Goal: Task Accomplishment & Management: Complete application form

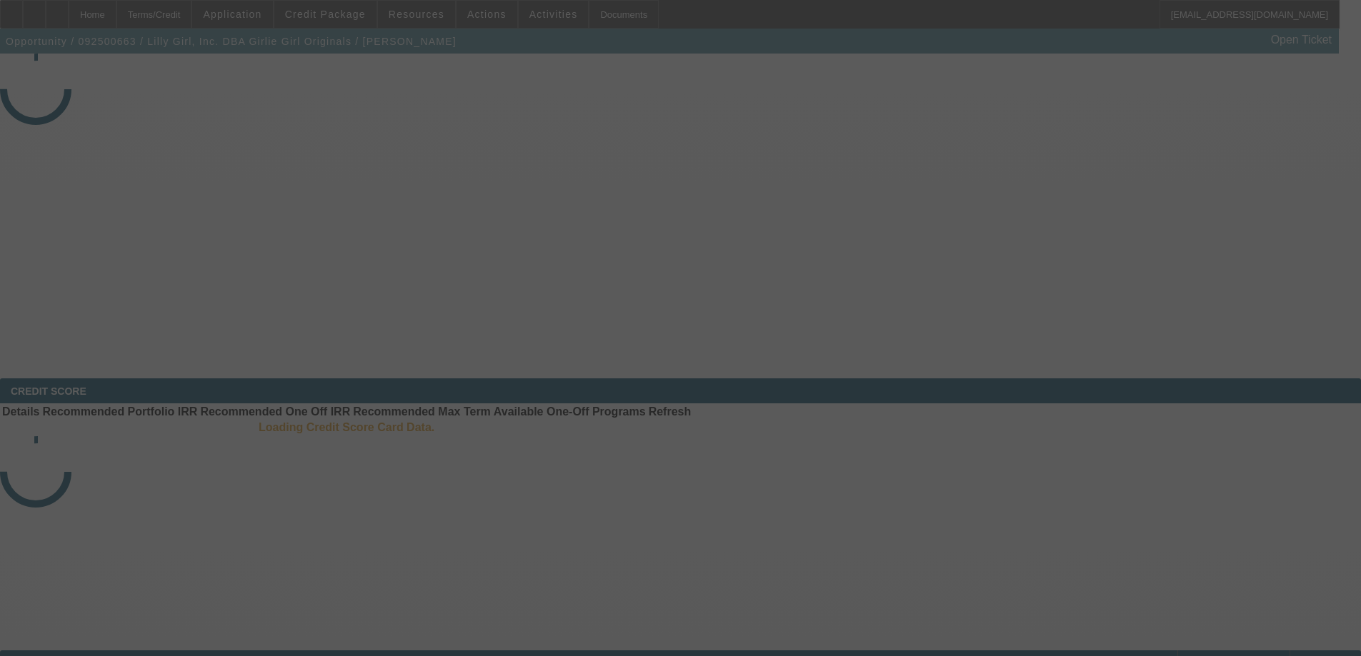
select select "3"
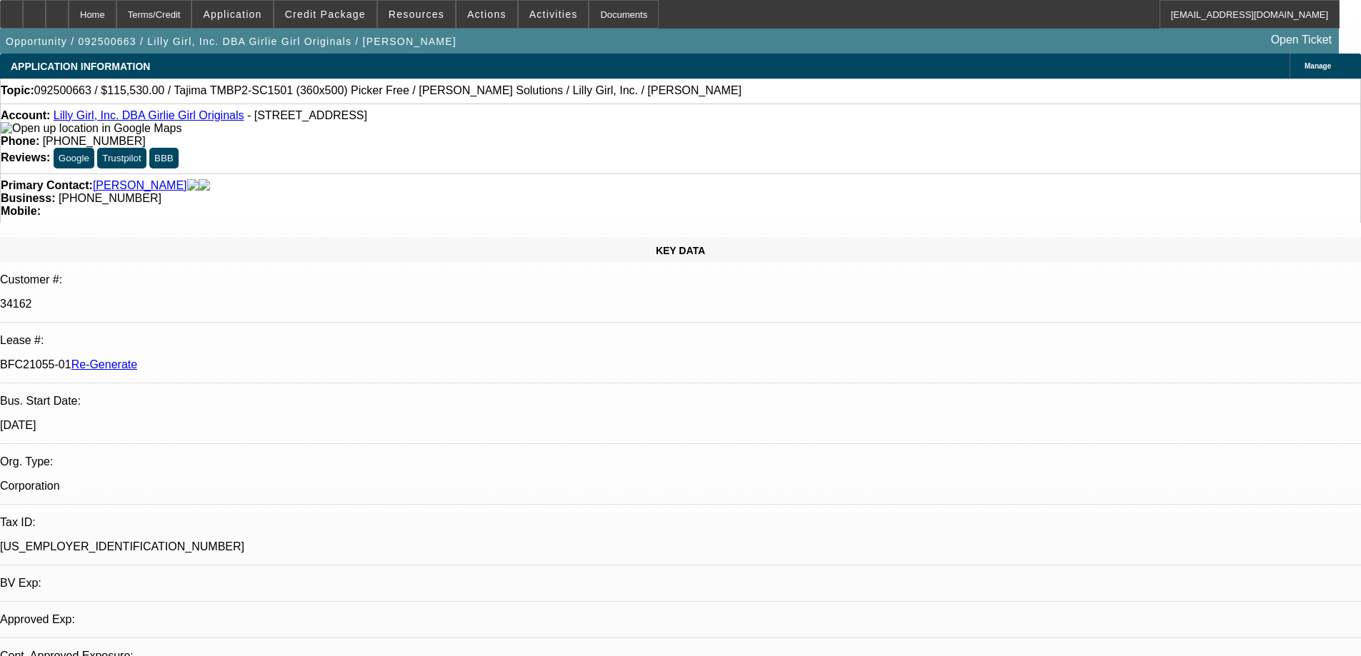
select select "0"
select select "2"
select select "0"
select select "6"
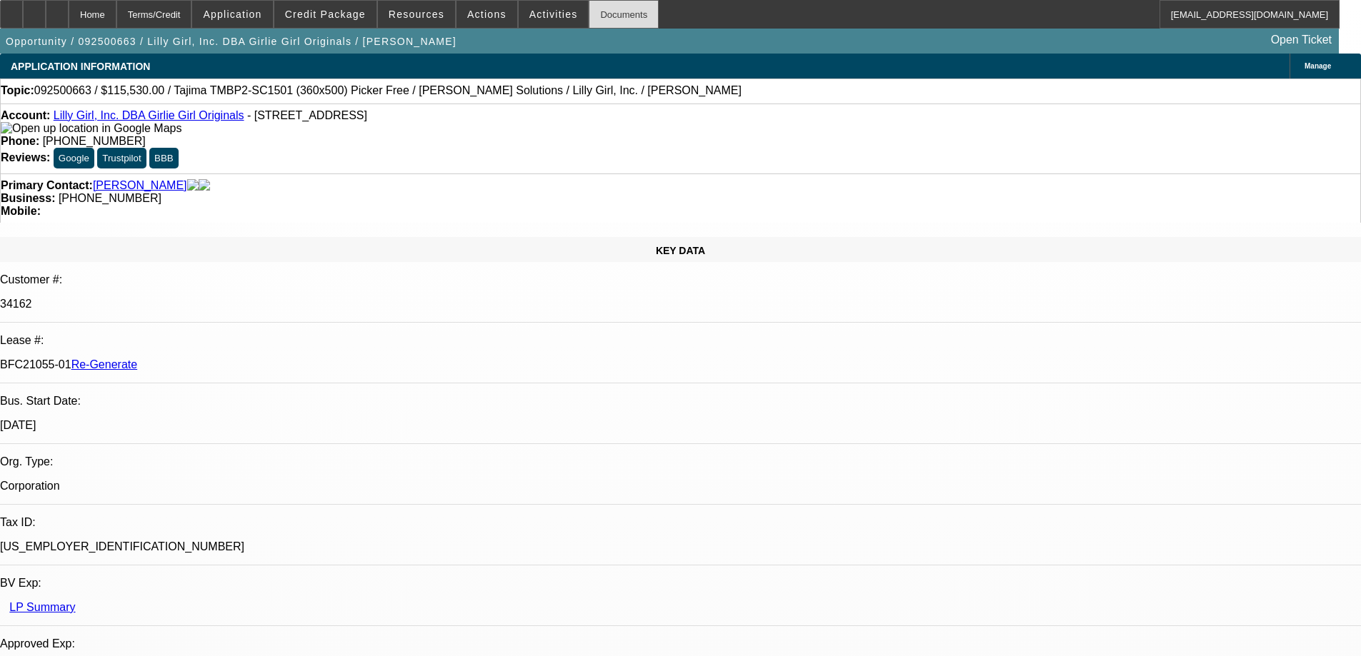
click at [602, 16] on div "Documents" at bounding box center [624, 14] width 70 height 29
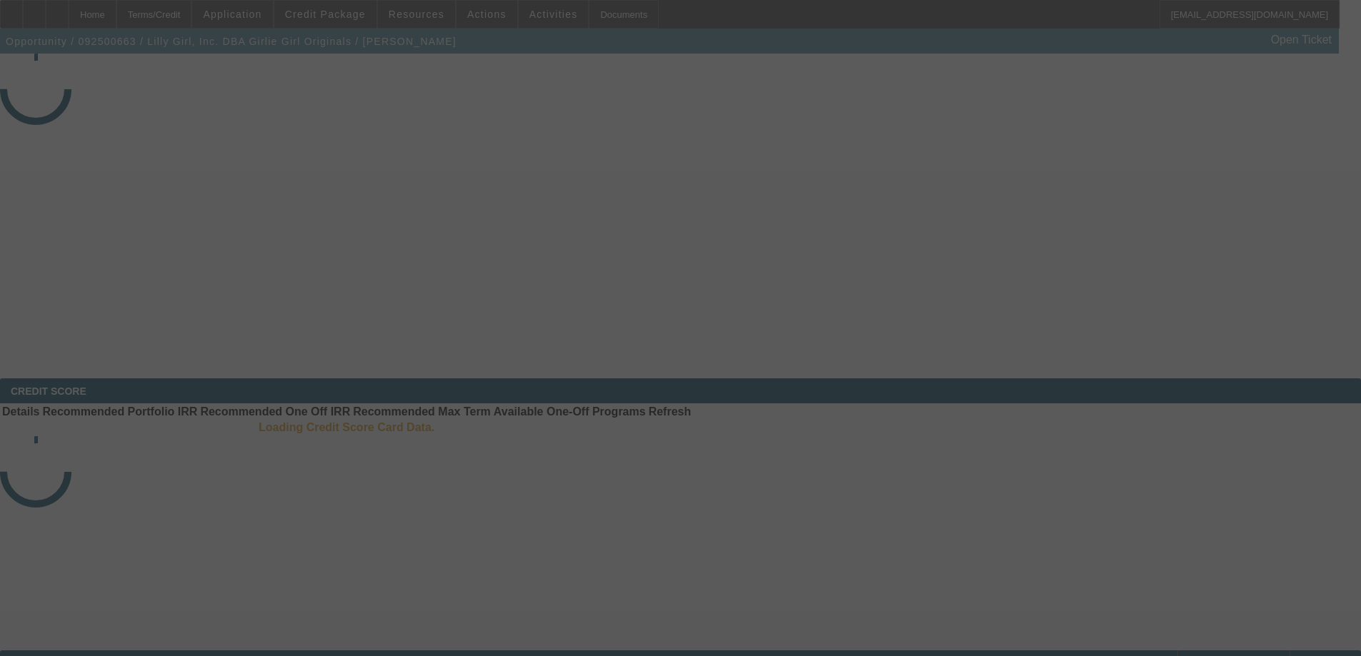
select select "3"
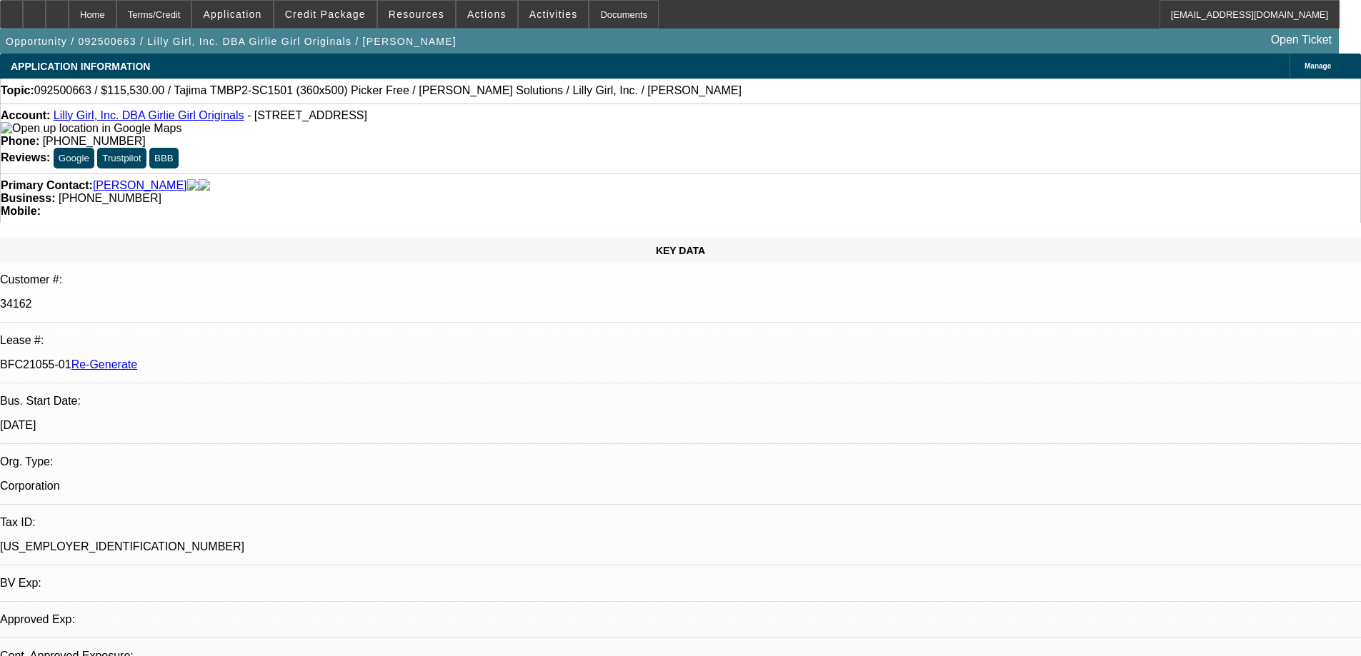
select select "0"
select select "2"
select select "0"
select select "1"
select select "2"
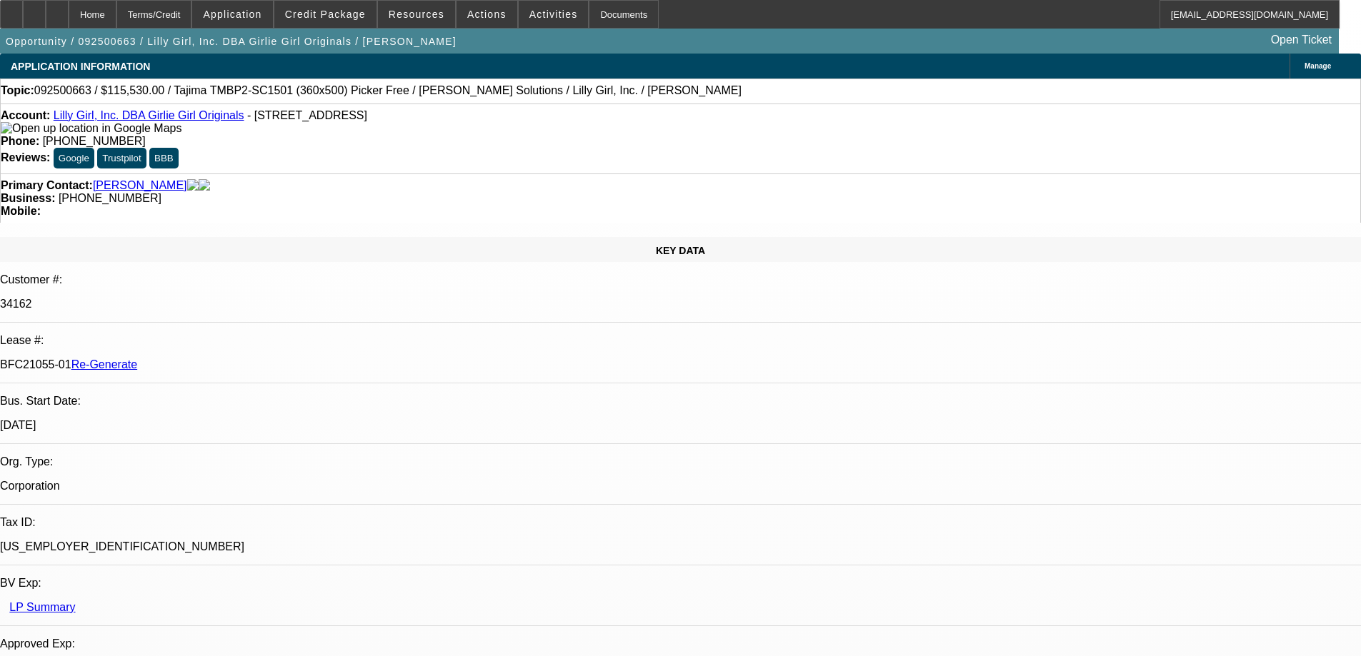
select select "6"
click at [594, 13] on div "Documents" at bounding box center [624, 14] width 70 height 29
